Goal: Transaction & Acquisition: Download file/media

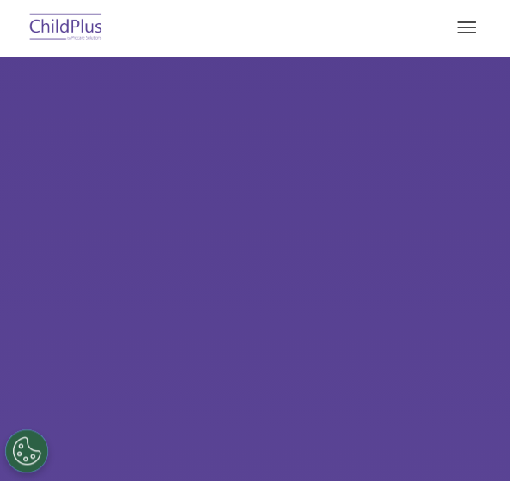
select select "MEDIUM"
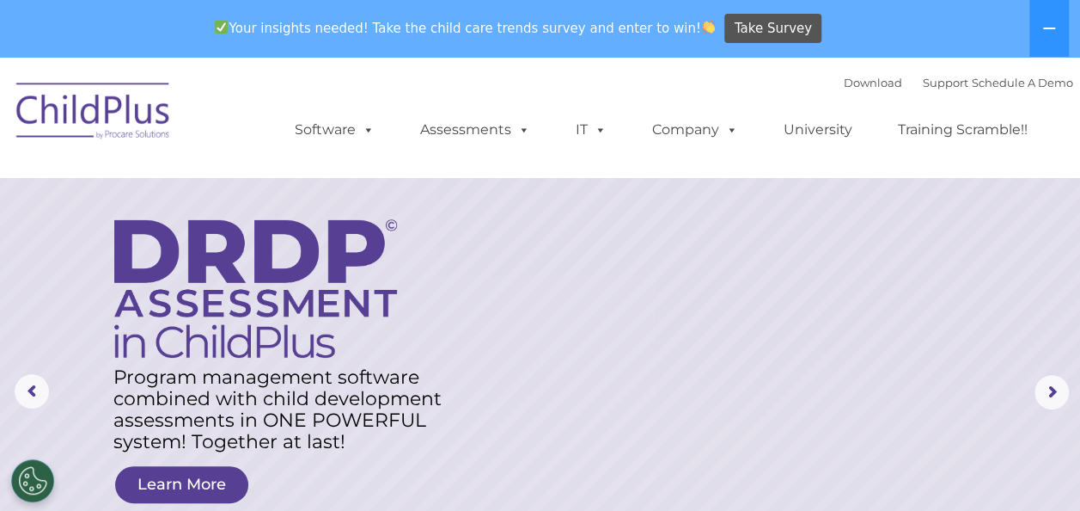
click at [91, 111] on img at bounding box center [94, 113] width 172 height 86
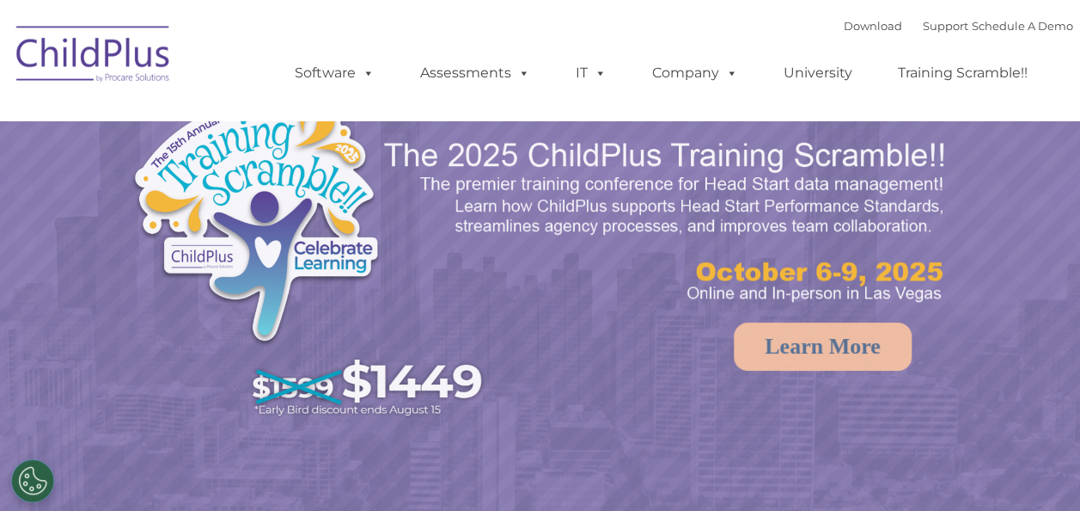
select select "MEDIUM"
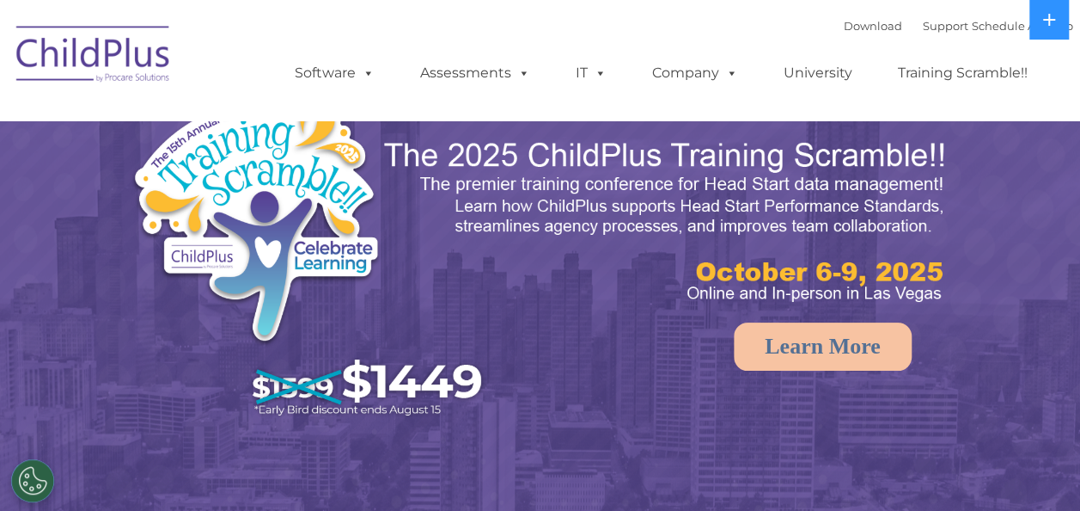
select select "MEDIUM"
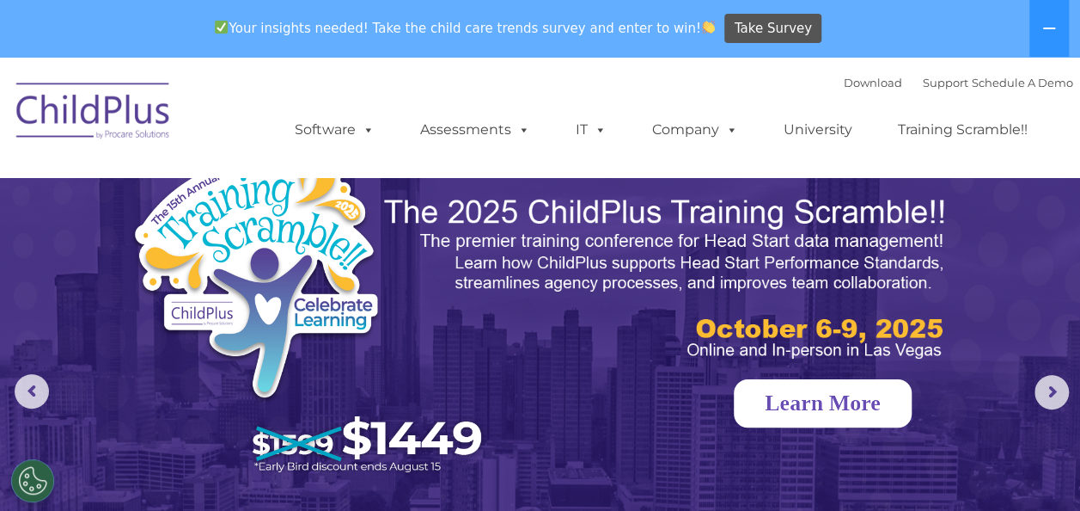
click at [810, 395] on link "Learn More" at bounding box center [823, 403] width 178 height 48
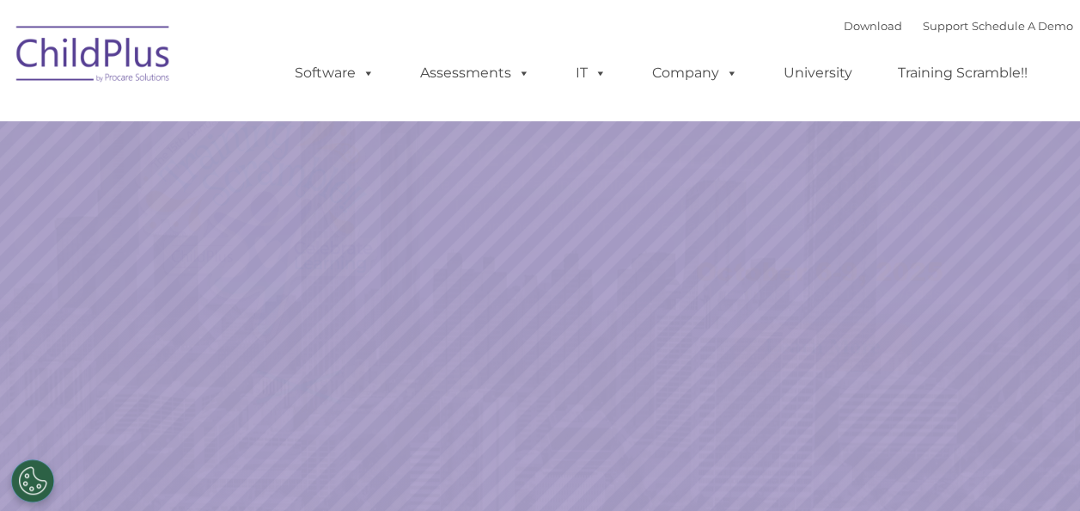
select select "MEDIUM"
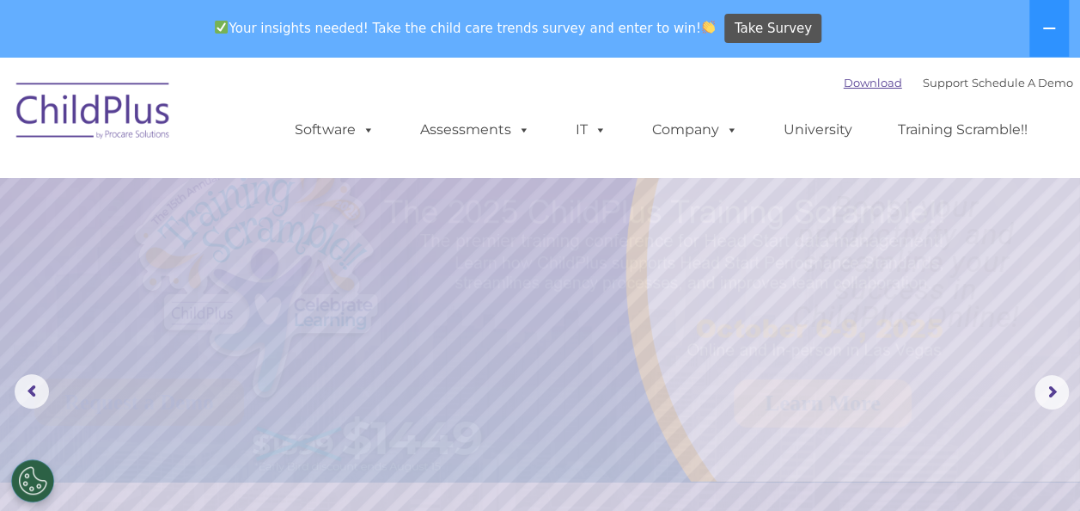
click at [844, 88] on link "Download" at bounding box center [873, 83] width 58 height 14
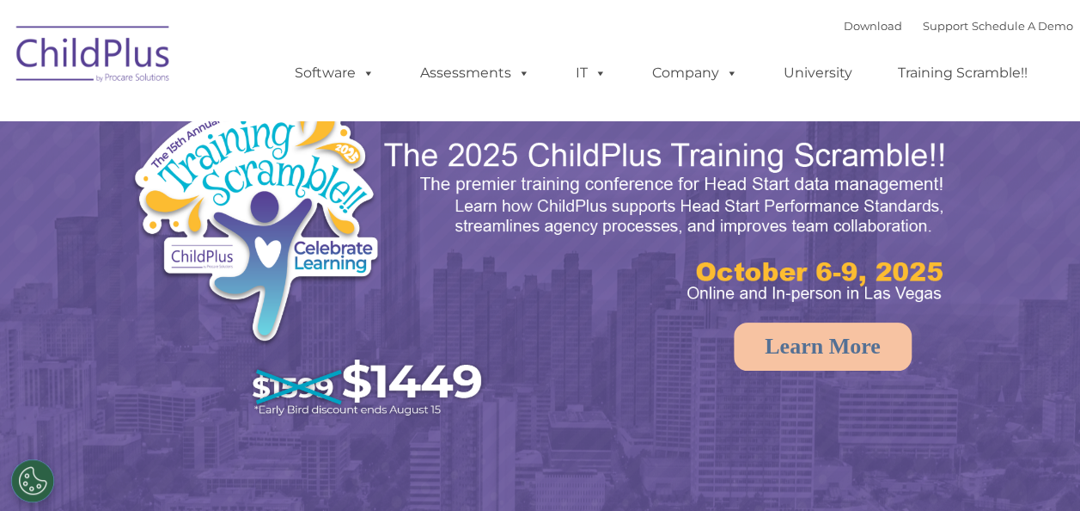
select select "MEDIUM"
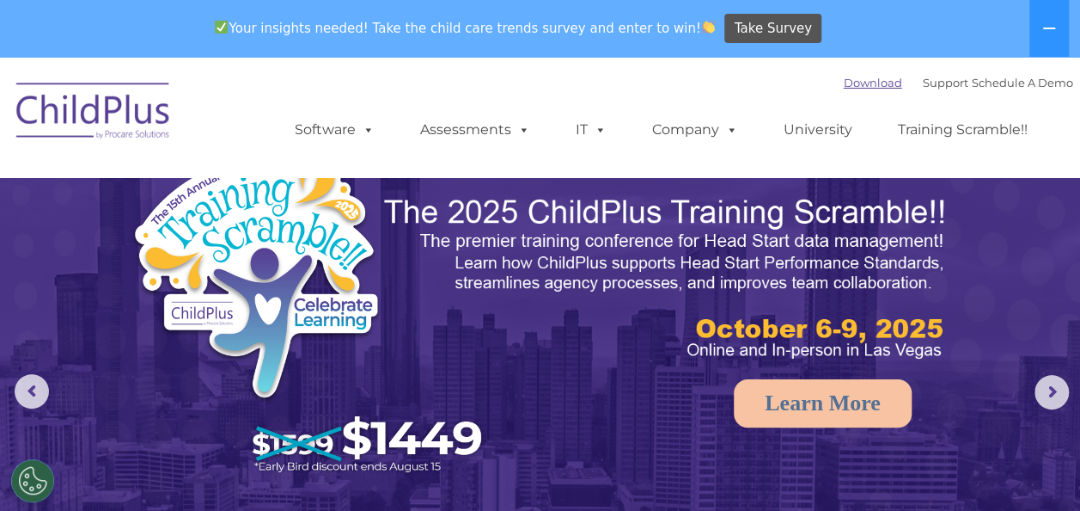
click at [844, 86] on link "Download" at bounding box center [873, 83] width 58 height 14
